Goal: Register for event/course

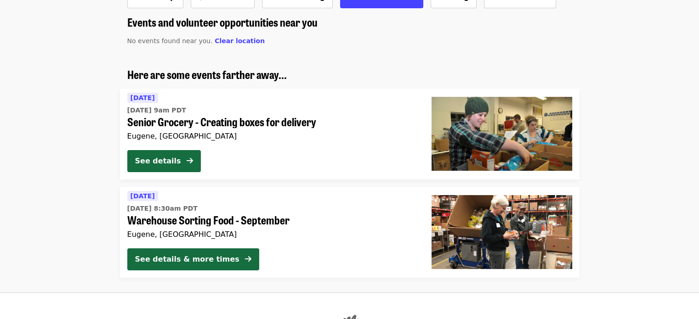
scroll to position [138, 0]
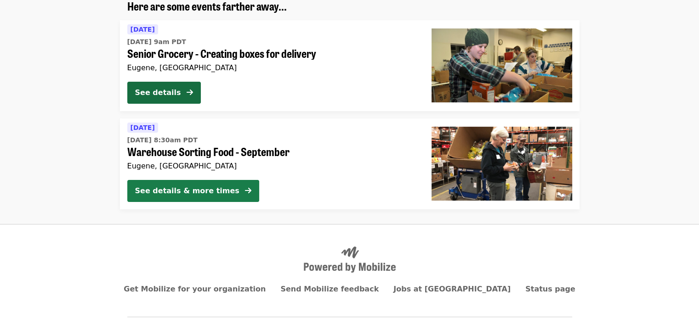
click at [220, 192] on button "See details & more times" at bounding box center [193, 191] width 132 height 22
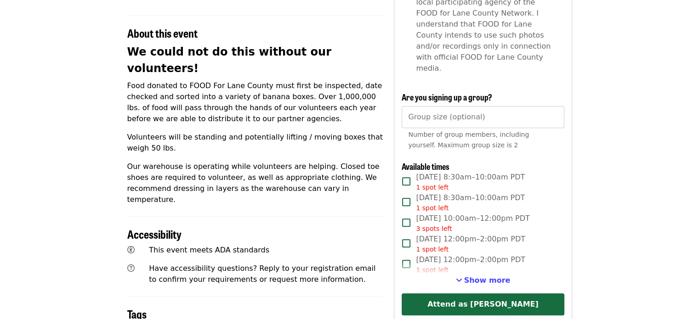
scroll to position [367, 0]
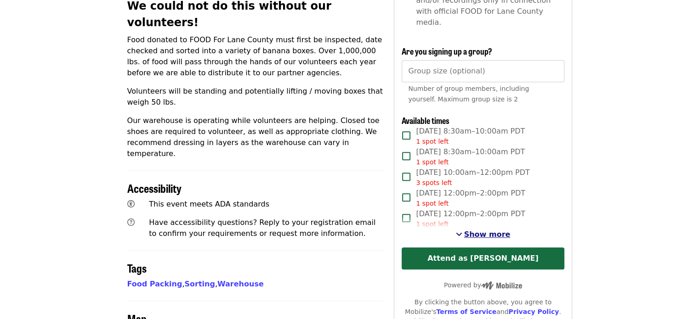
click at [489, 230] on span "Show more" at bounding box center [487, 234] width 46 height 9
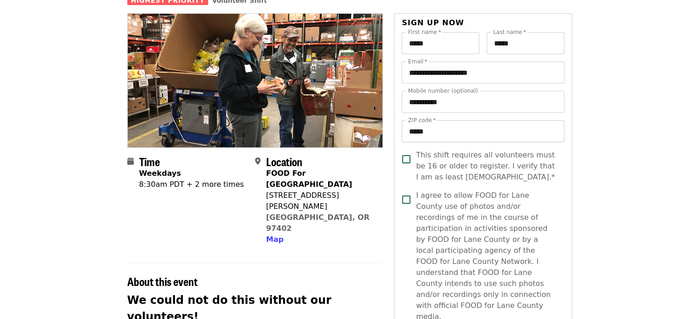
scroll to position [0, 0]
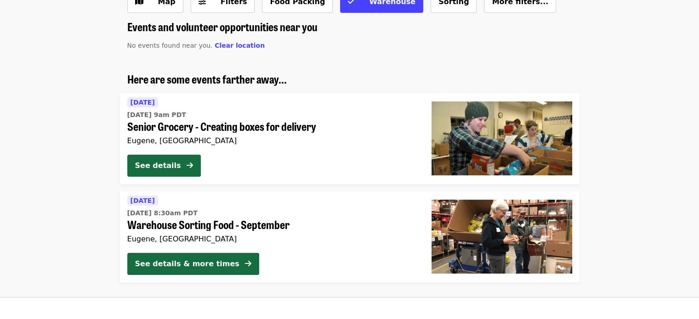
scroll to position [46, 0]
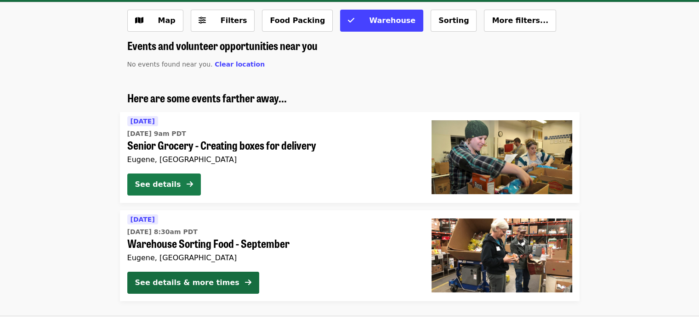
click at [180, 179] on div "See details" at bounding box center [158, 184] width 46 height 11
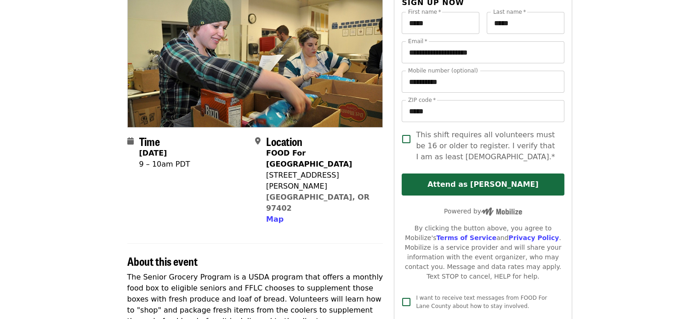
scroll to position [92, 0]
